Goal: Transaction & Acquisition: Purchase product/service

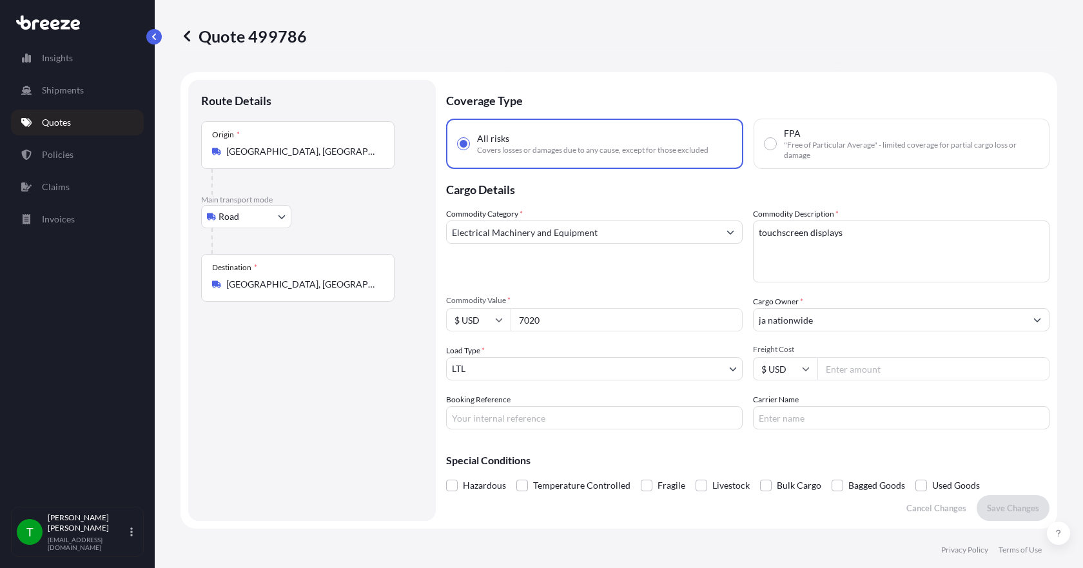
select select "Road"
select select "1"
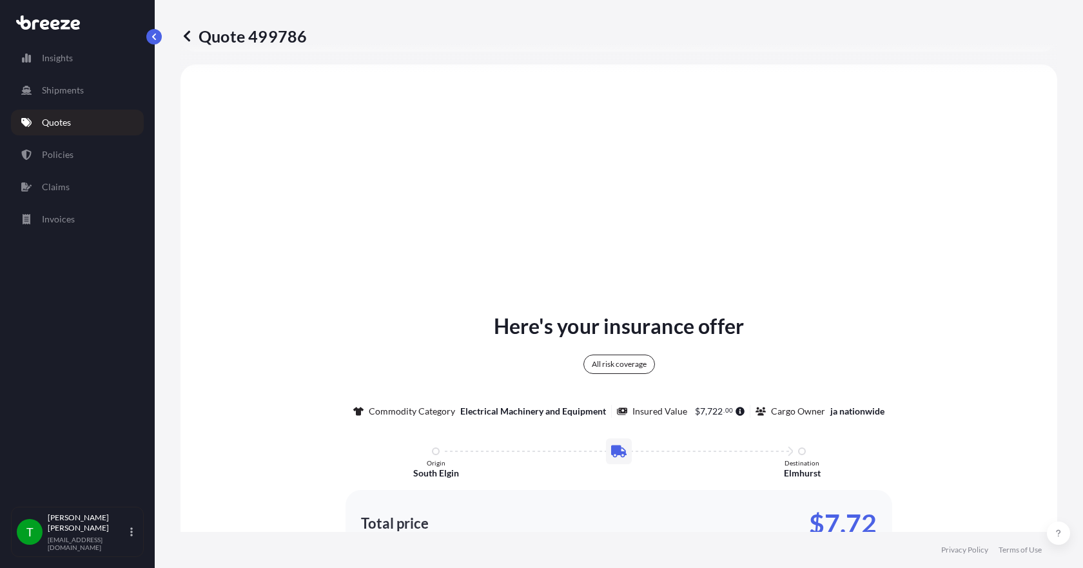
click at [57, 123] on p "Quotes" at bounding box center [56, 122] width 29 height 13
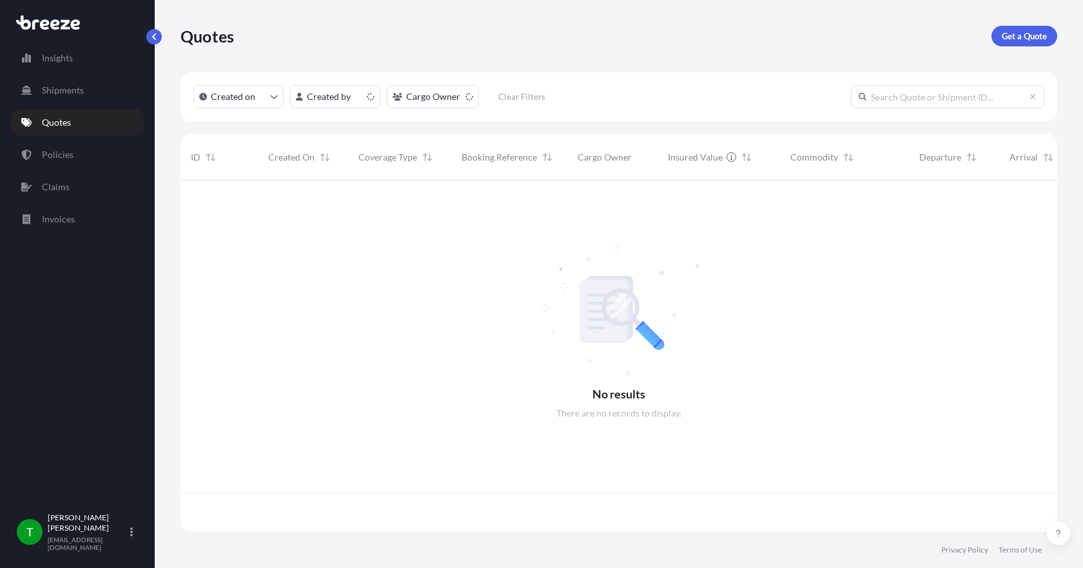
scroll to position [349, 867]
click at [1014, 37] on p "Get a Quote" at bounding box center [1023, 36] width 45 height 13
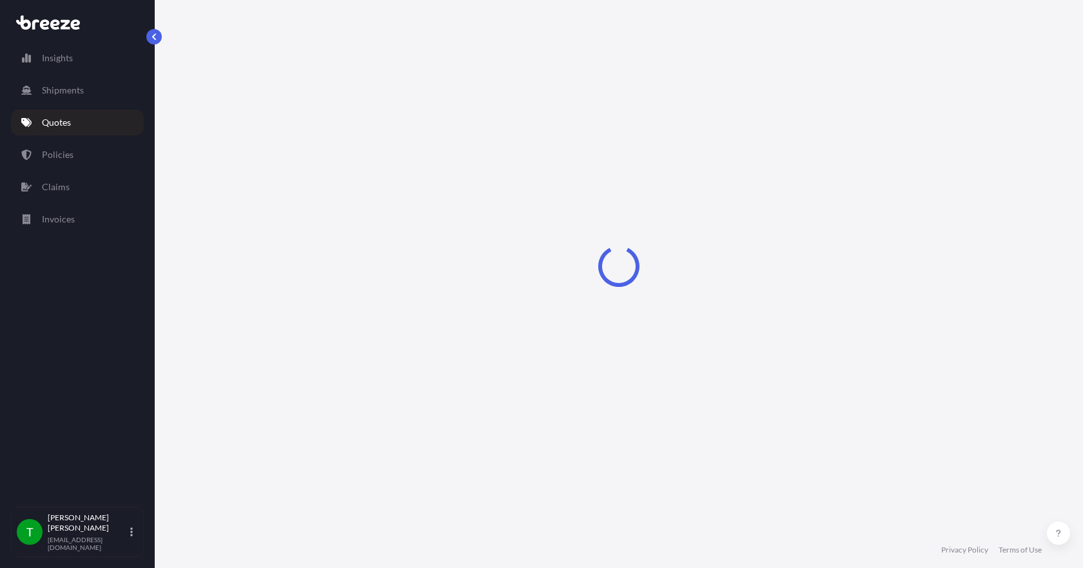
select select "Sea"
select select "1"
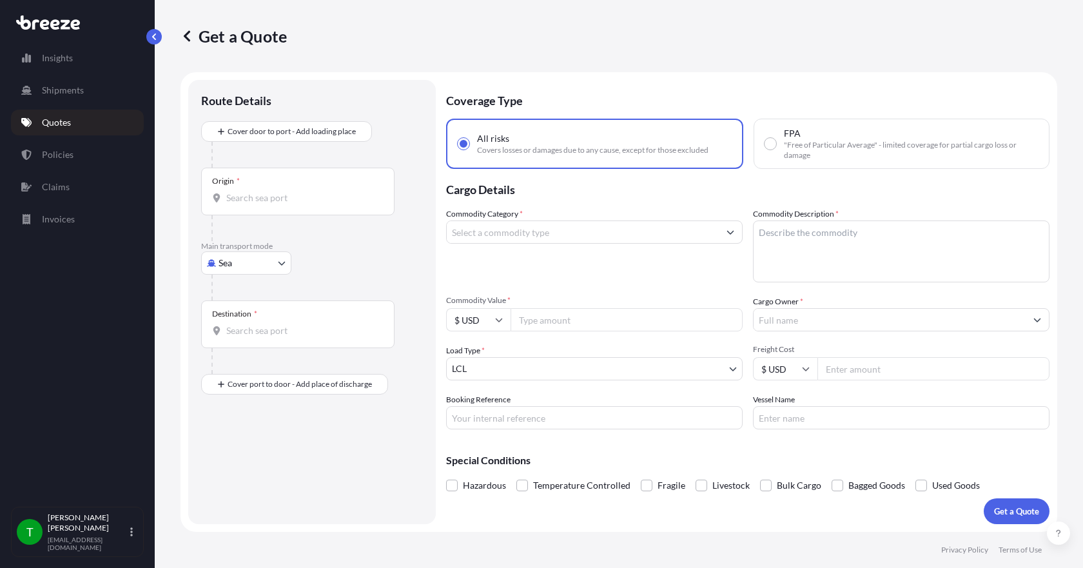
click at [255, 202] on input "Origin *" at bounding box center [302, 197] width 152 height 13
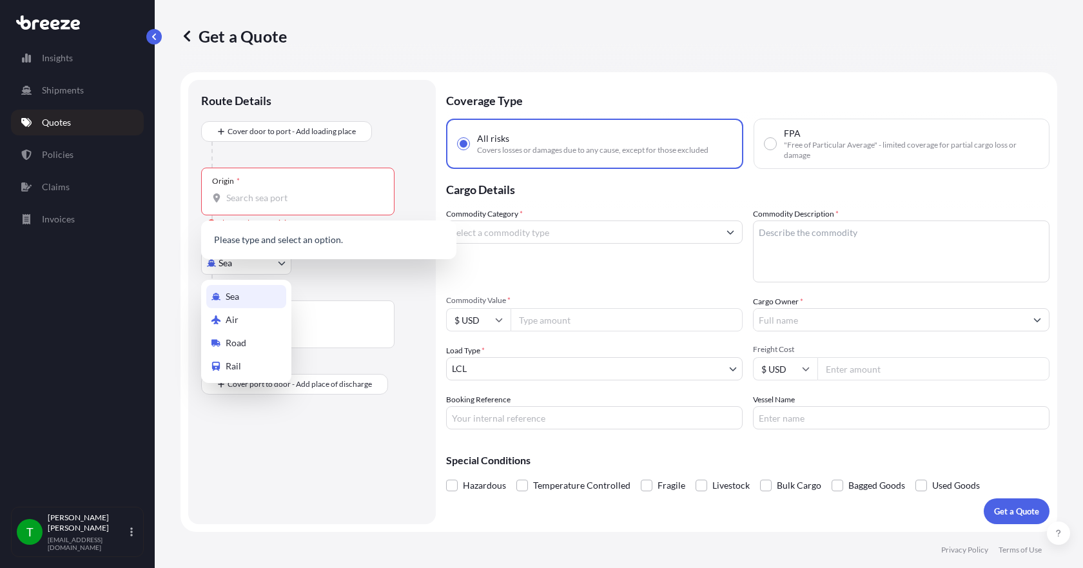
click at [250, 271] on body "0 options available. Insights Shipments Quotes Policies Claims Invoices T [PERS…" at bounding box center [541, 284] width 1083 height 568
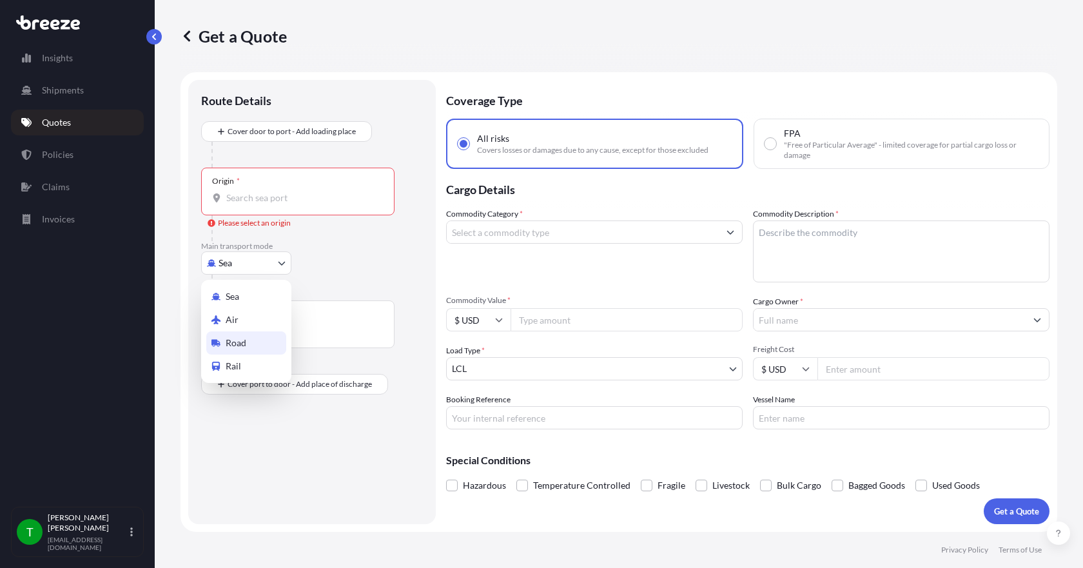
click at [242, 348] on span "Road" at bounding box center [236, 342] width 21 height 13
select select "Road"
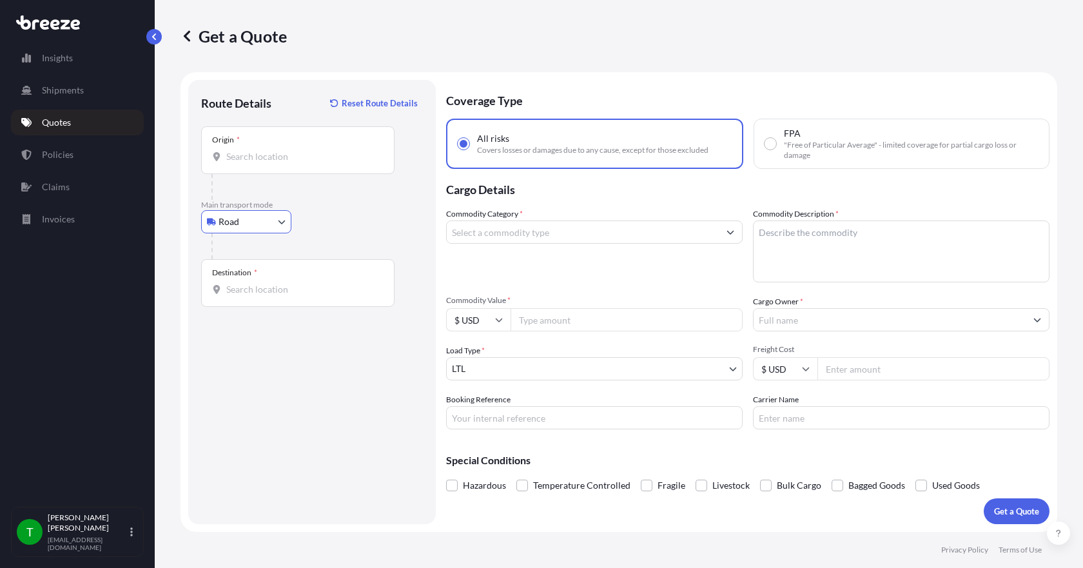
click at [250, 160] on input "Origin *" at bounding box center [302, 156] width 152 height 13
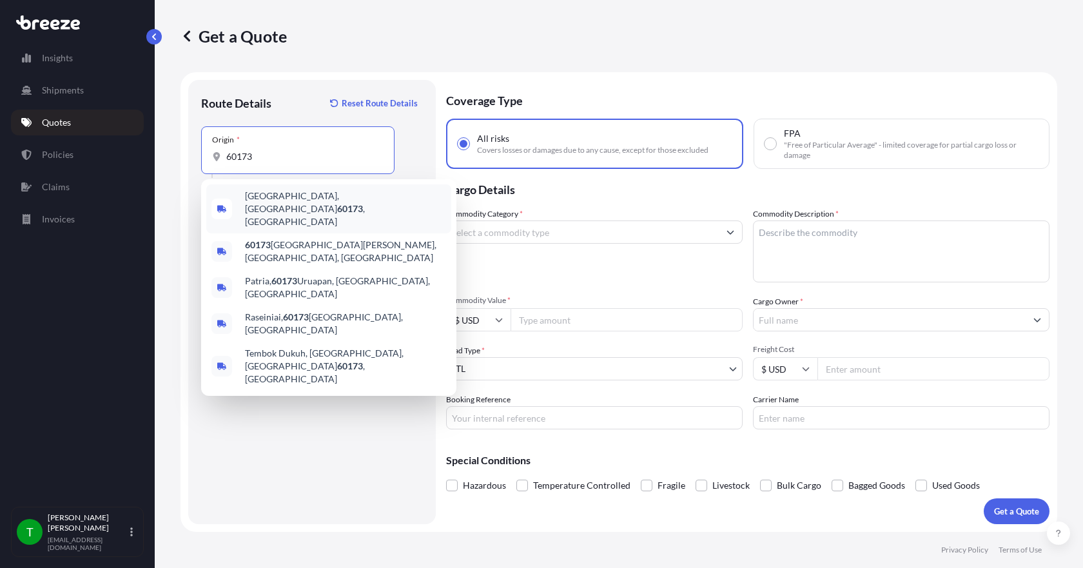
click at [256, 197] on span "[GEOGRAPHIC_DATA] , [GEOGRAPHIC_DATA]" at bounding box center [345, 208] width 201 height 39
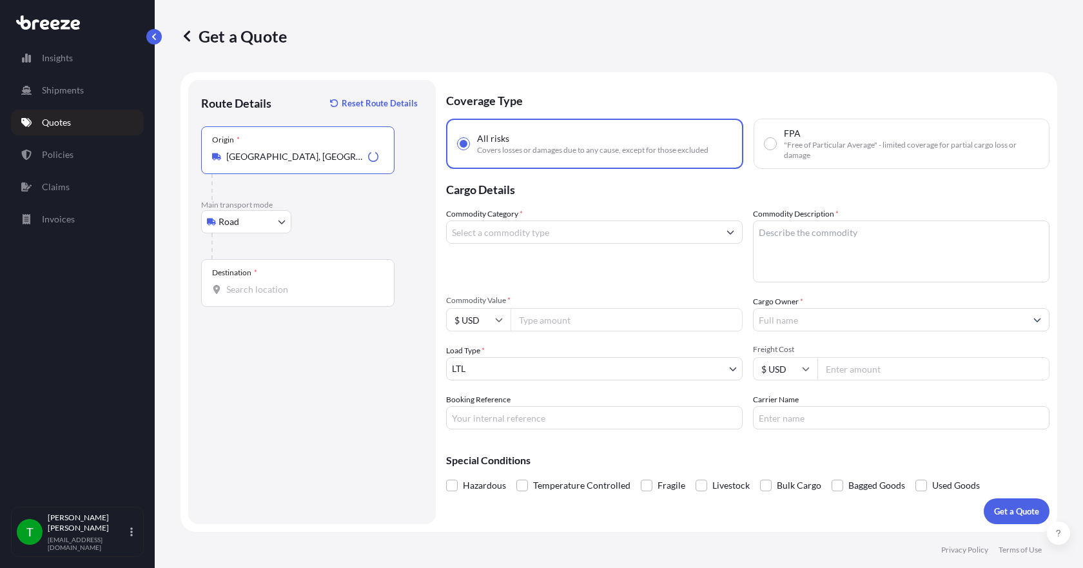
type input "[GEOGRAPHIC_DATA], [GEOGRAPHIC_DATA]"
click at [230, 289] on input "Destination *" at bounding box center [302, 289] width 152 height 13
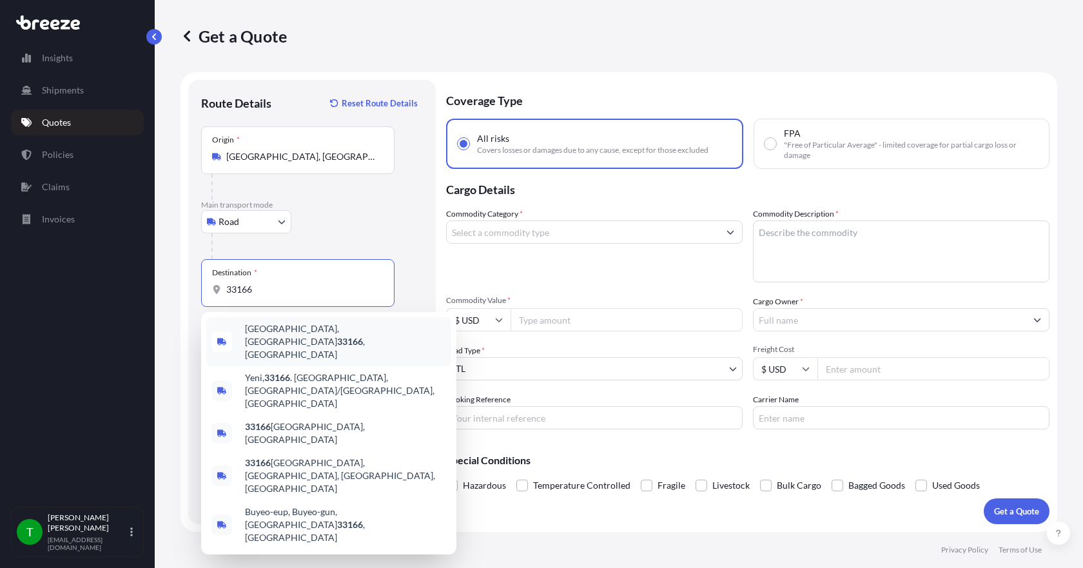
click at [262, 333] on span "[GEOGRAPHIC_DATA] , [GEOGRAPHIC_DATA]" at bounding box center [345, 341] width 201 height 39
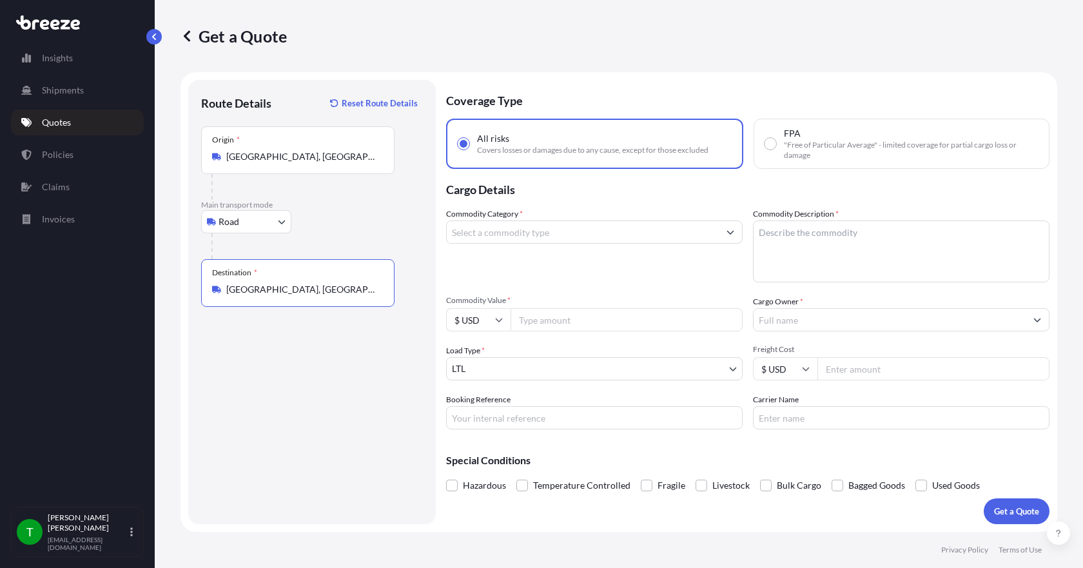
type input "[GEOGRAPHIC_DATA], [GEOGRAPHIC_DATA]"
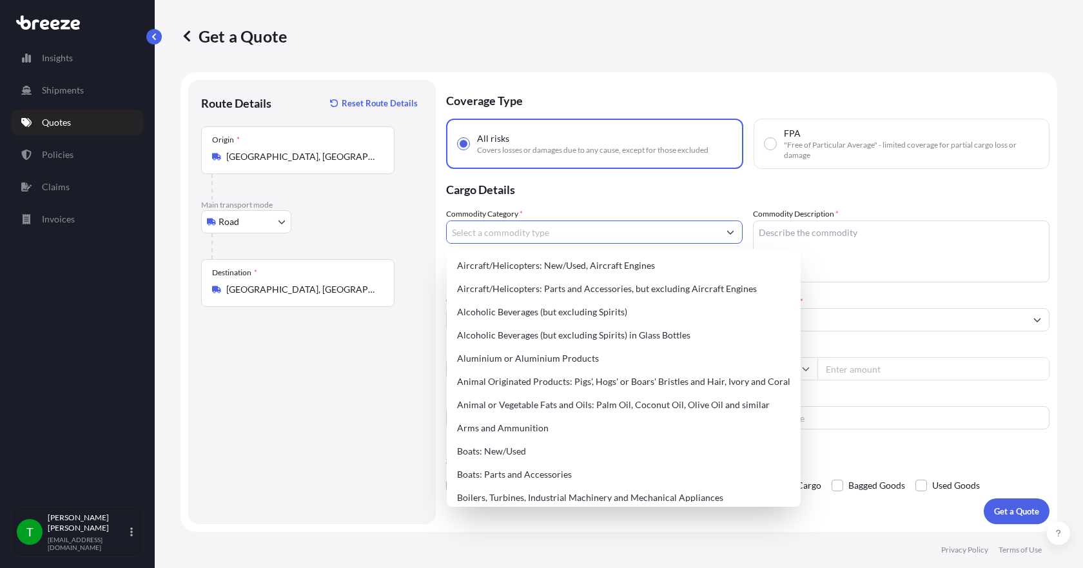
click at [557, 238] on input "Commodity Category *" at bounding box center [583, 231] width 272 height 23
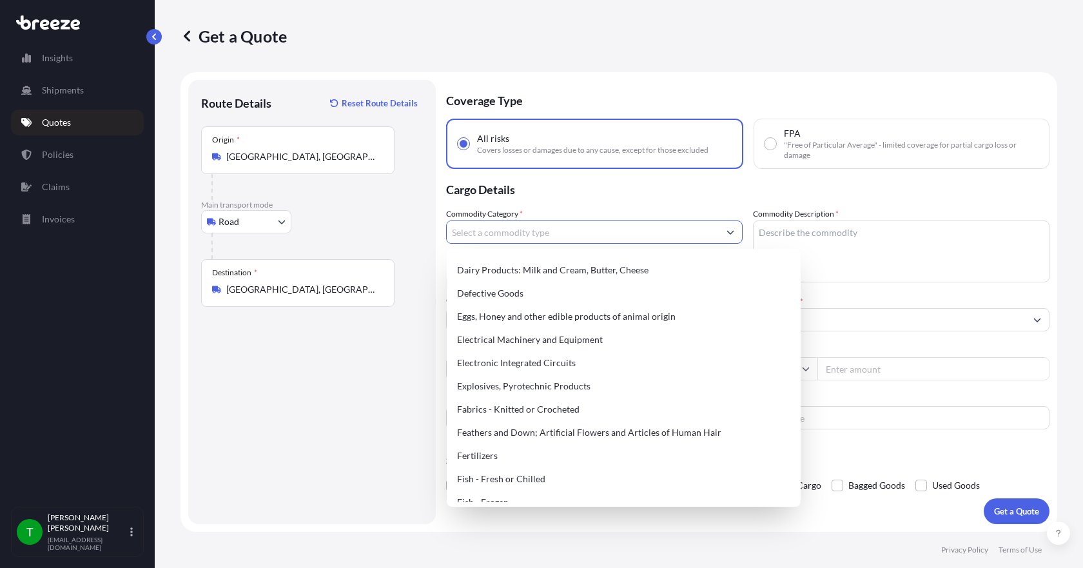
scroll to position [709, 0]
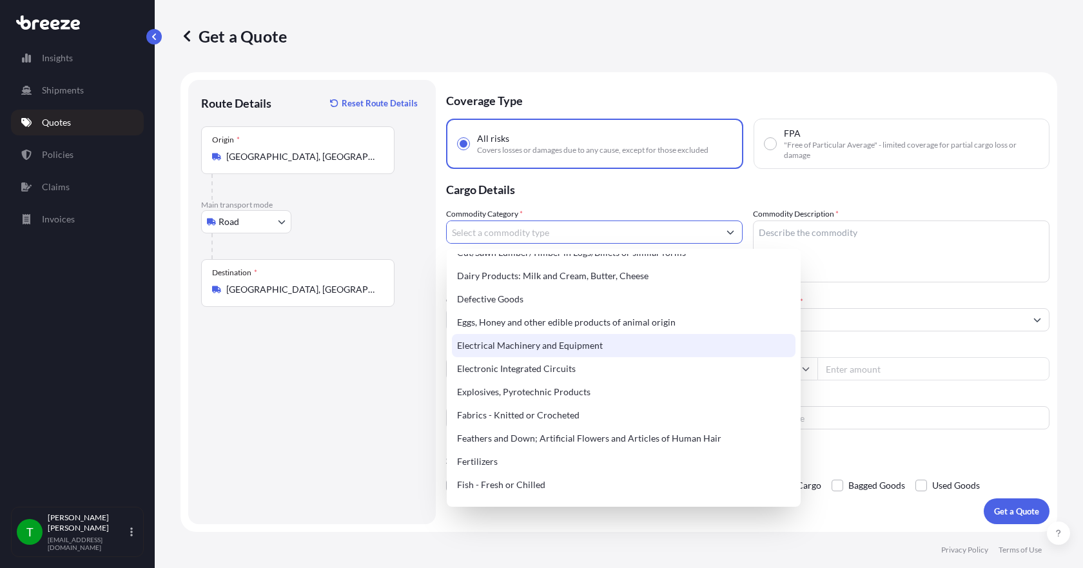
click at [561, 343] on div "Electrical Machinery and Equipment" at bounding box center [623, 345] width 343 height 23
type input "Electrical Machinery and Equipment"
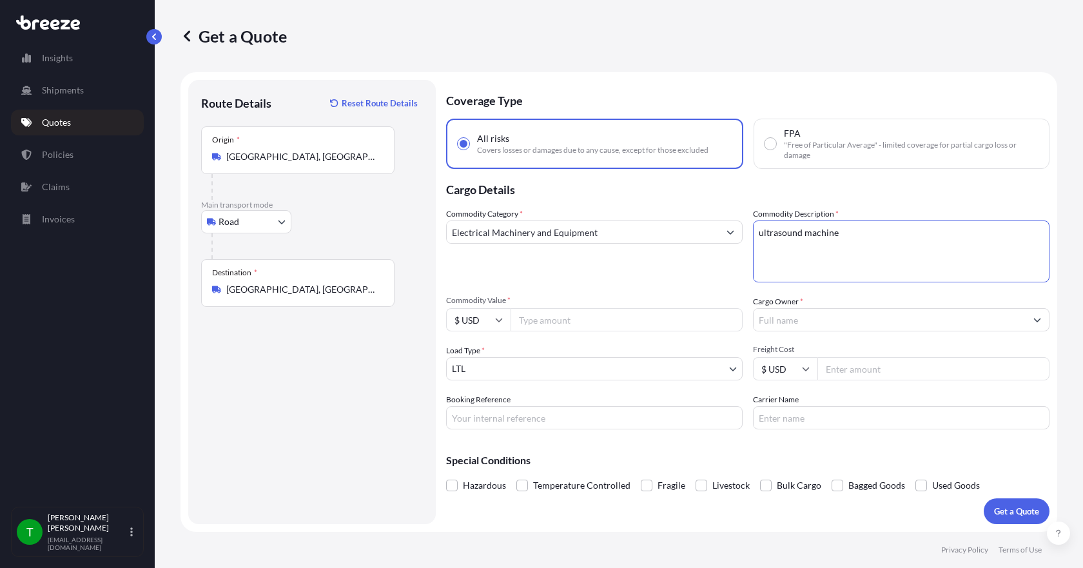
type textarea "ultrasound machine"
type input "3300.00"
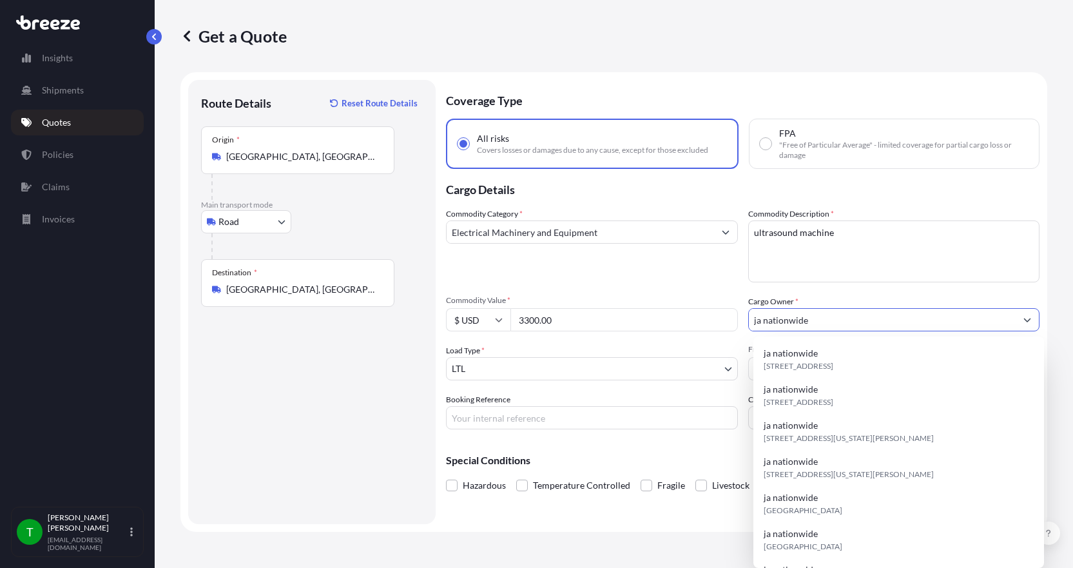
type input "ja nationwide"
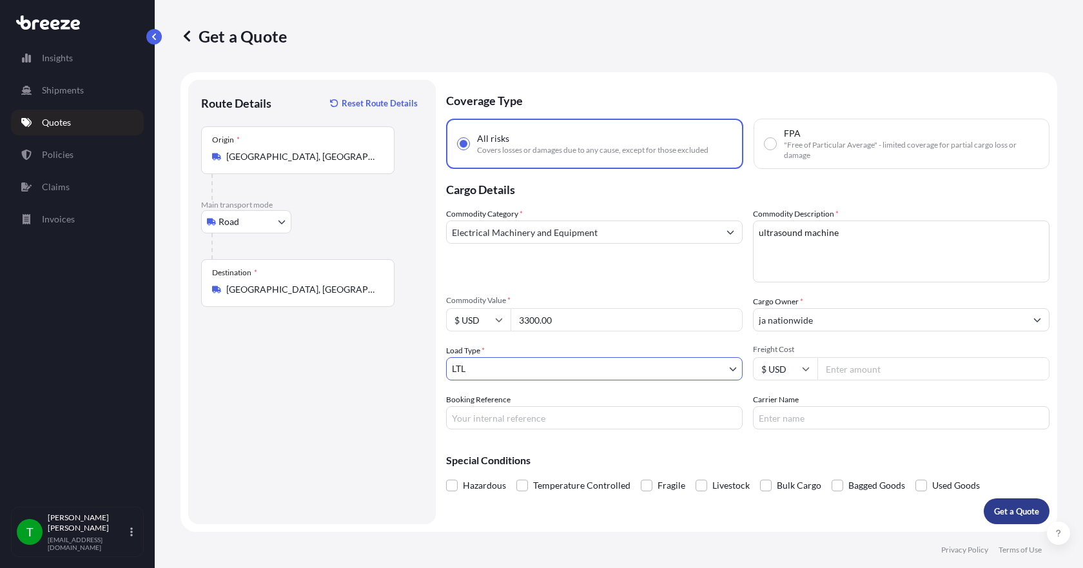
click at [1012, 520] on button "Get a Quote" at bounding box center [1016, 511] width 66 height 26
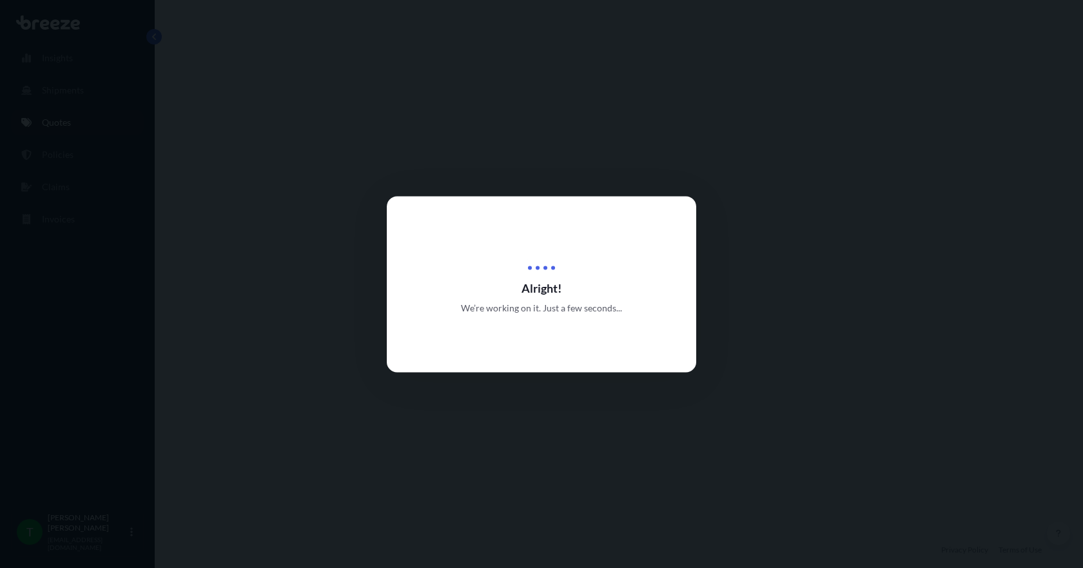
select select "Road"
select select "1"
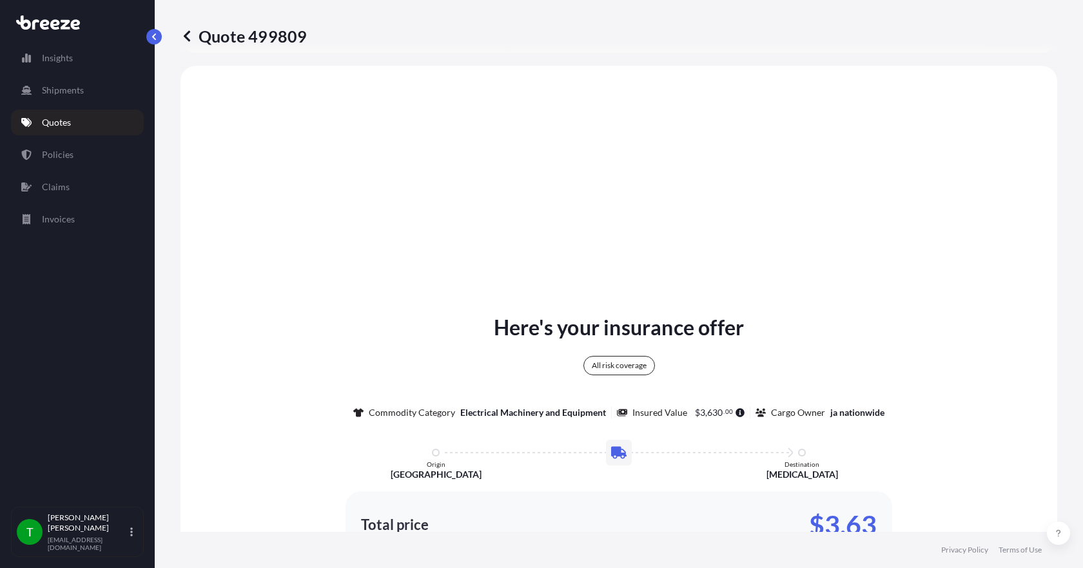
scroll to position [477, 0]
